Goal: Check status: Check status

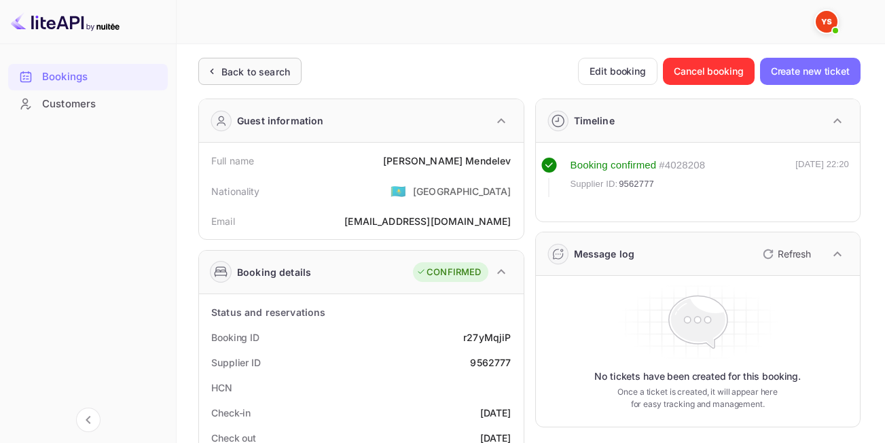
click at [236, 64] on div "Back to search" at bounding box center [255, 71] width 69 height 14
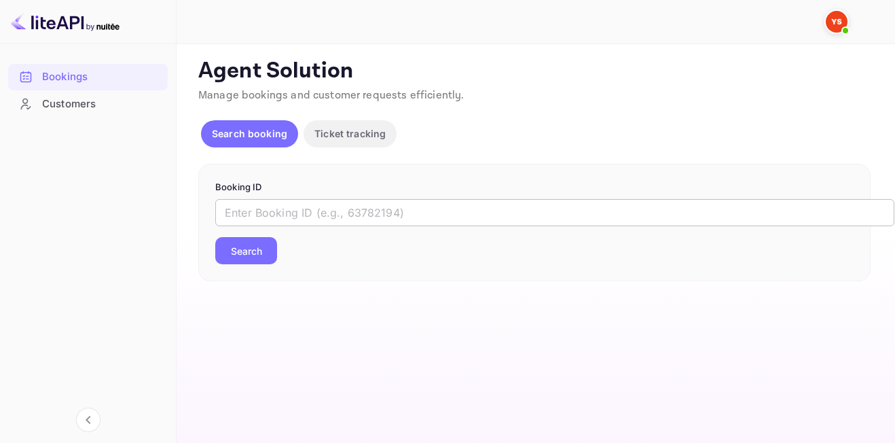
click at [301, 208] on input "text" at bounding box center [554, 212] width 679 height 27
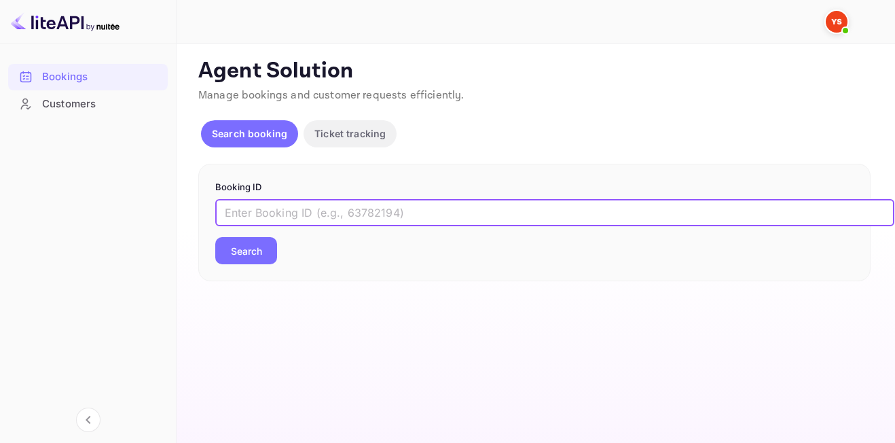
paste input "9315570"
type input "9315570"
click at [215, 237] on button "Search" at bounding box center [246, 250] width 62 height 27
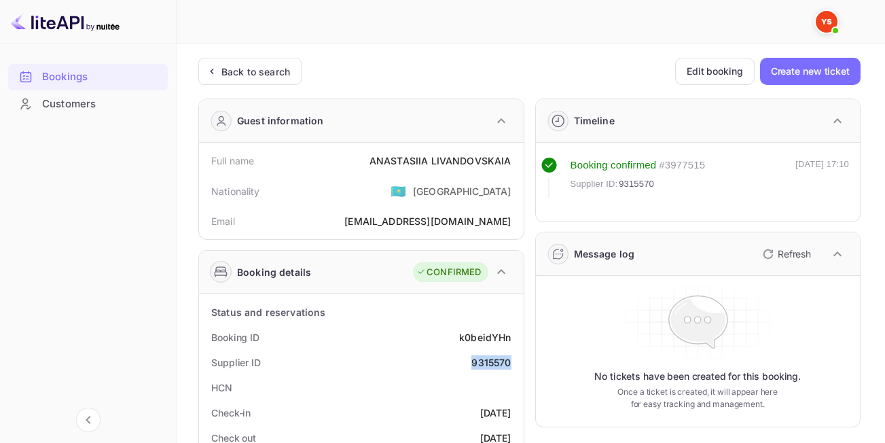
drag, startPoint x: 470, startPoint y: 360, endPoint x: 513, endPoint y: 363, distance: 42.2
click at [513, 363] on div "Supplier ID 9315570" at bounding box center [361, 362] width 314 height 25
copy div "9315570"
drag, startPoint x: 373, startPoint y: 160, endPoint x: 513, endPoint y: 159, distance: 139.8
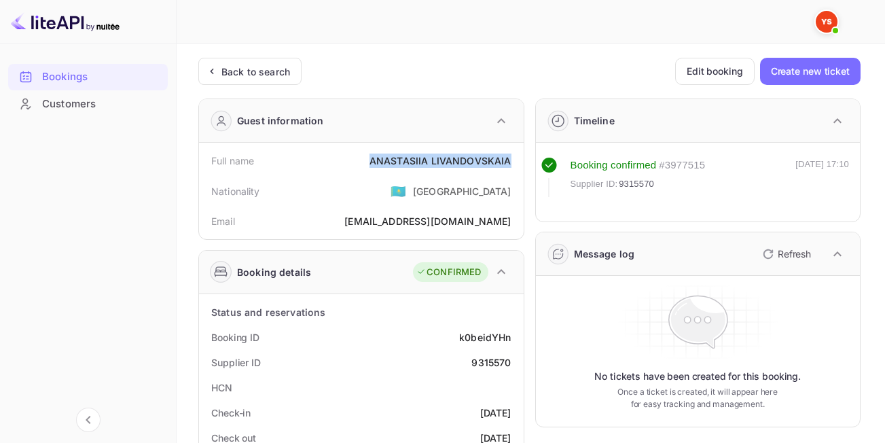
click at [513, 159] on div "Full name [PERSON_NAME]" at bounding box center [361, 160] width 314 height 25
copy div "[PERSON_NAME]"
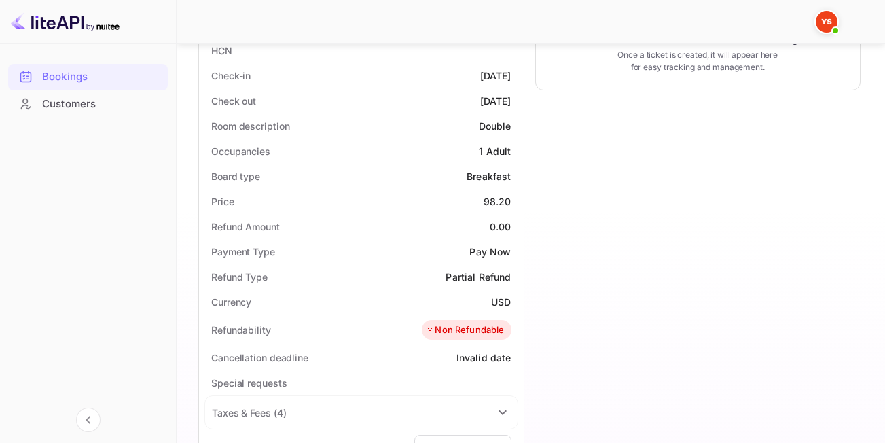
scroll to position [339, 0]
drag, startPoint x: 483, startPoint y: 198, endPoint x: 508, endPoint y: 200, distance: 24.5
click at [508, 200] on div "98.20" at bounding box center [497, 199] width 28 height 14
copy div "98.20"
drag, startPoint x: 489, startPoint y: 302, endPoint x: 510, endPoint y: 300, distance: 20.5
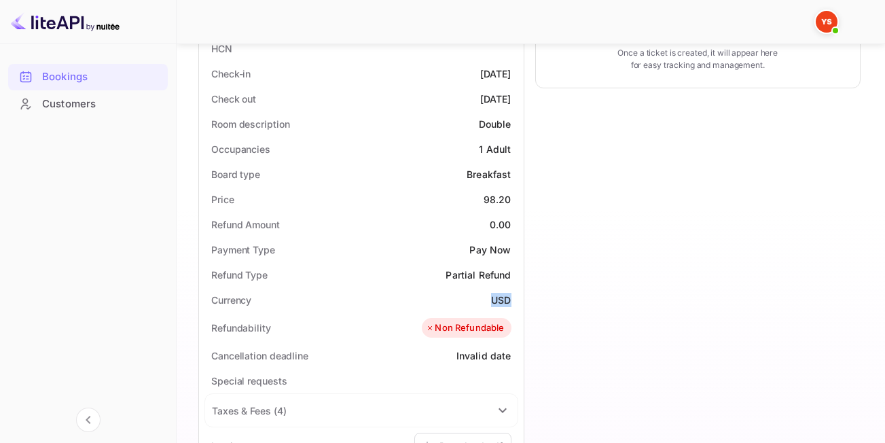
click at [510, 300] on div "Currency USD" at bounding box center [361, 299] width 314 height 25
copy div "USD"
